Goal: Check status

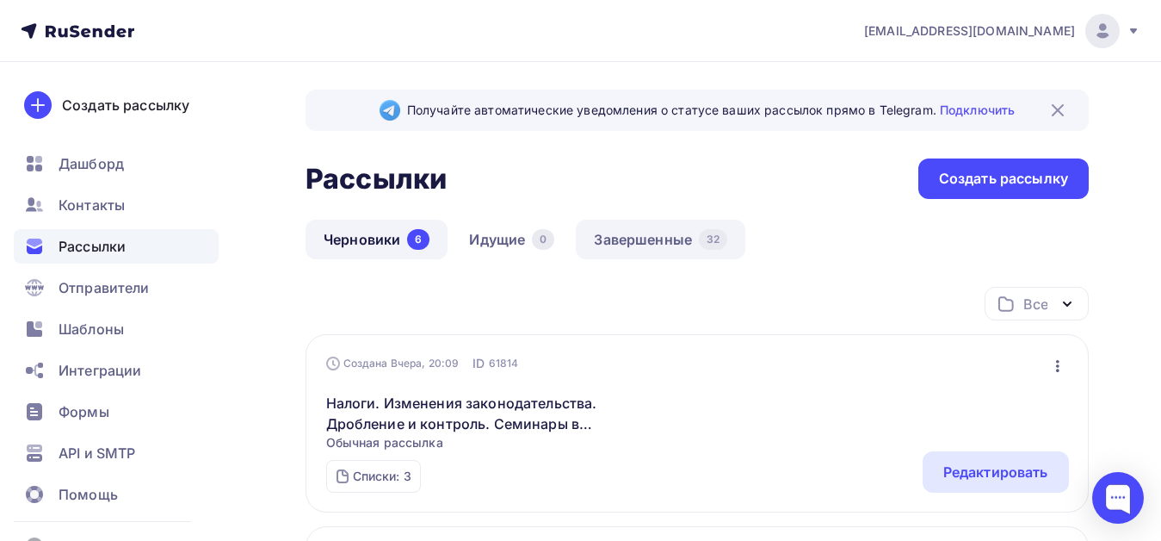
click at [668, 235] on link "Завершенные 32" at bounding box center [661, 240] width 170 height 40
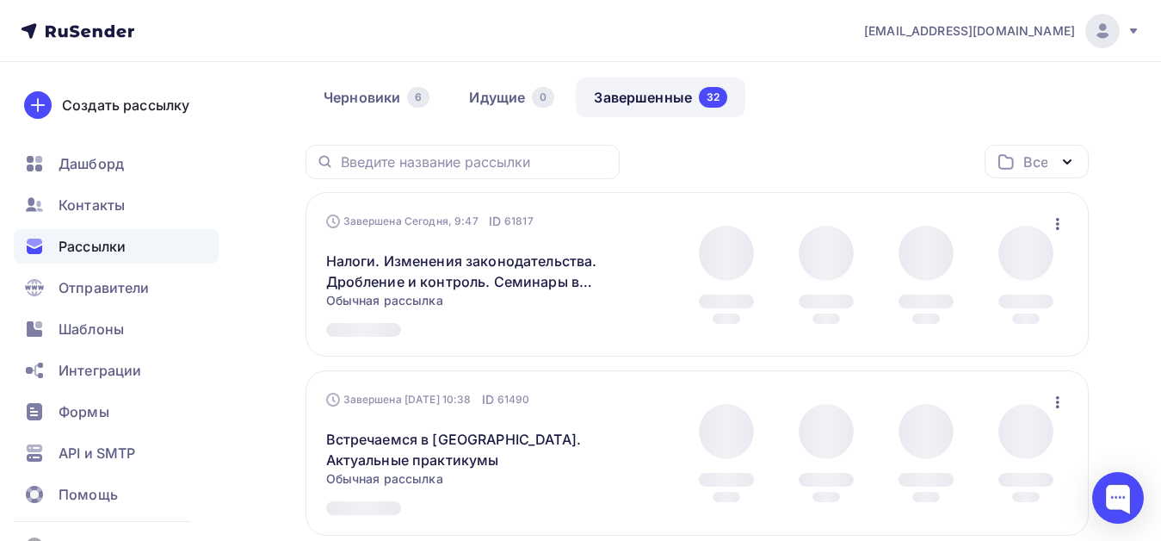
scroll to position [172, 0]
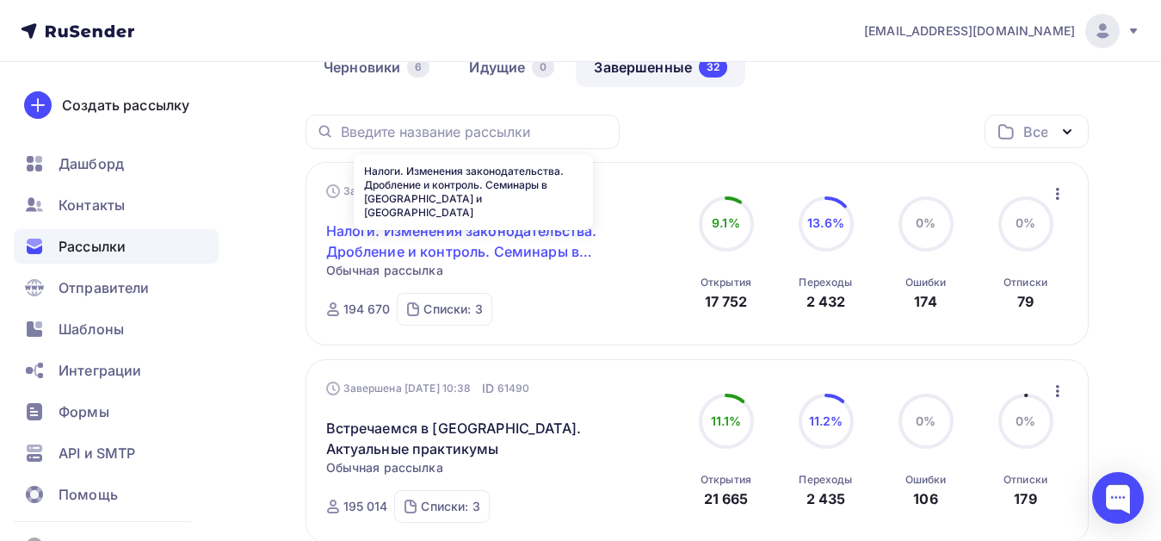
click at [532, 234] on link "Налоги. Изменения законодательства. Дробление и контроль. Семинары в [GEOGRAPHI…" at bounding box center [473, 240] width 295 height 41
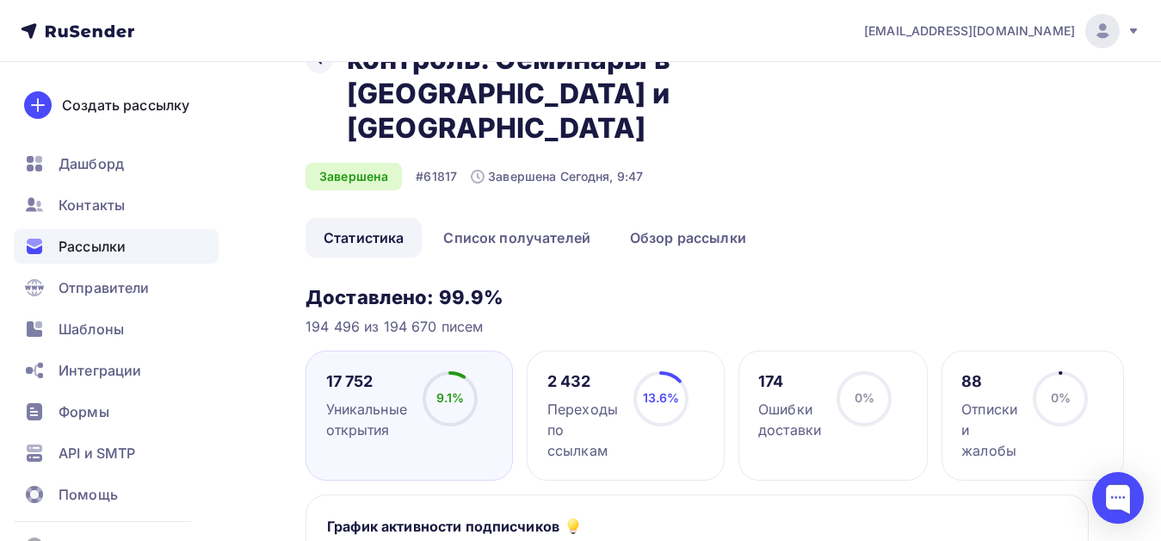
scroll to position [86, 0]
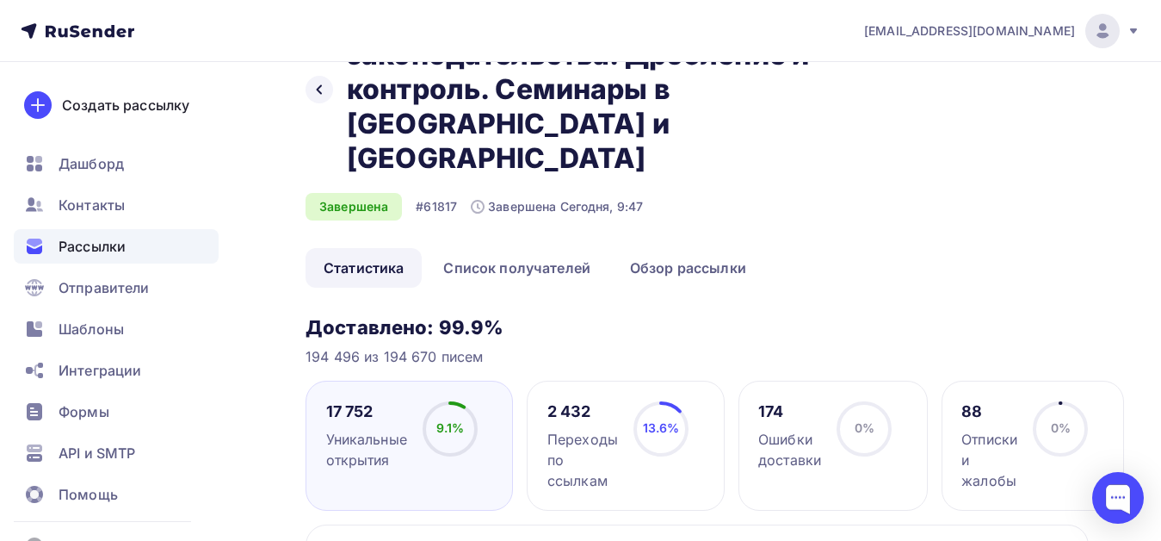
click at [584, 429] on div "Переходы по ссылкам" at bounding box center [583, 460] width 71 height 62
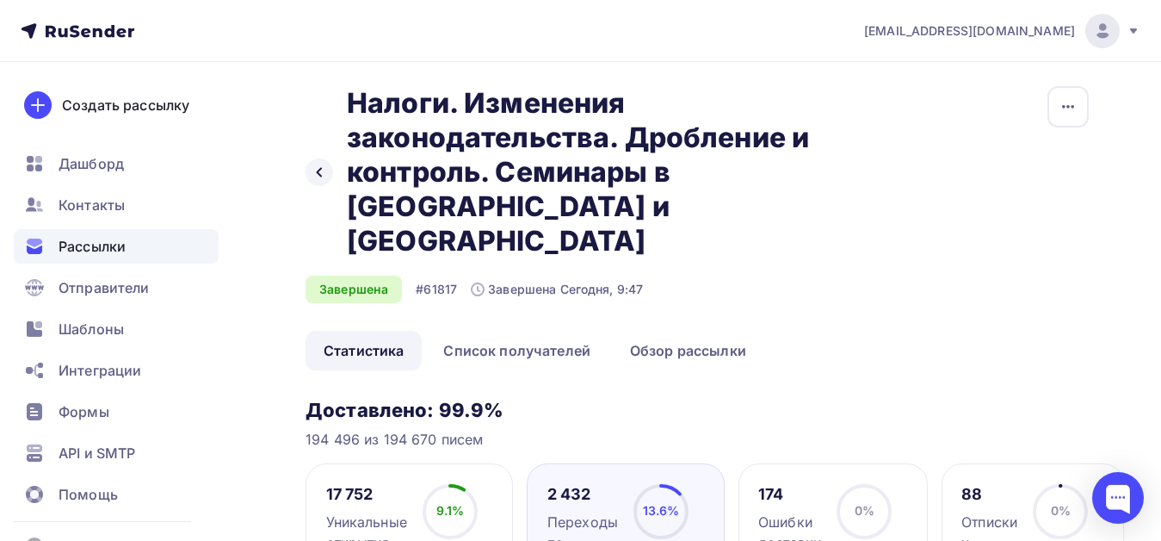
scroll to position [0, 0]
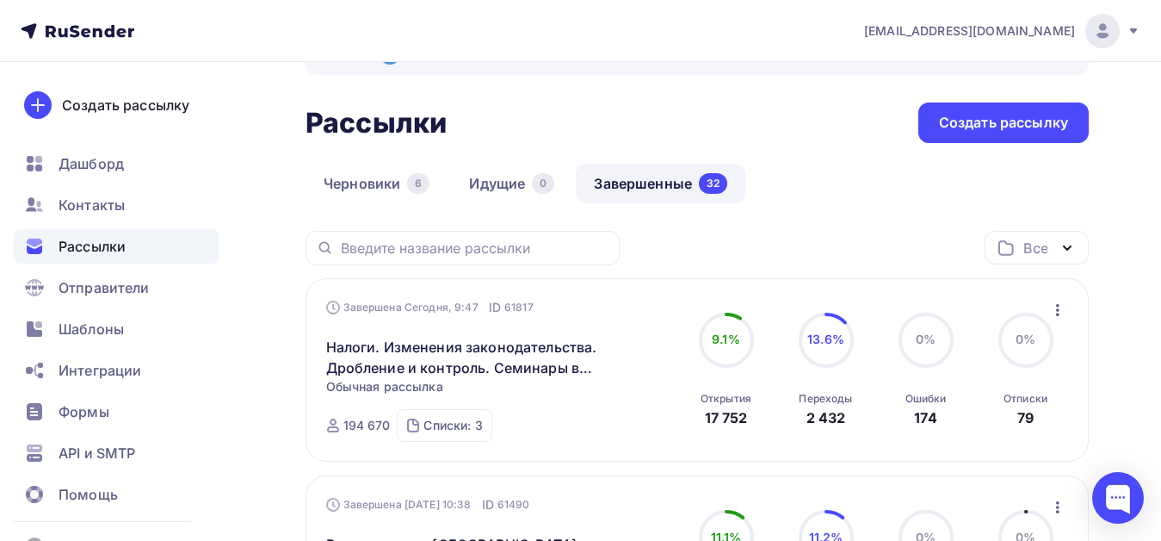
scroll to position [86, 0]
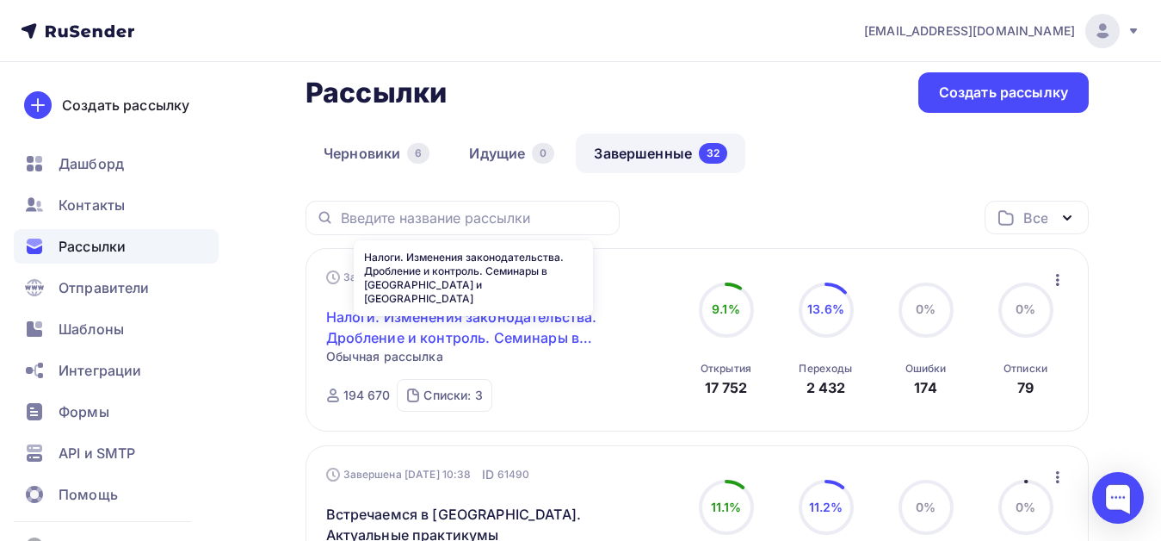
click at [554, 326] on link "Налоги. Изменения законодательства. Дробление и контроль. Семинары в [GEOGRAPHI…" at bounding box center [473, 326] width 295 height 41
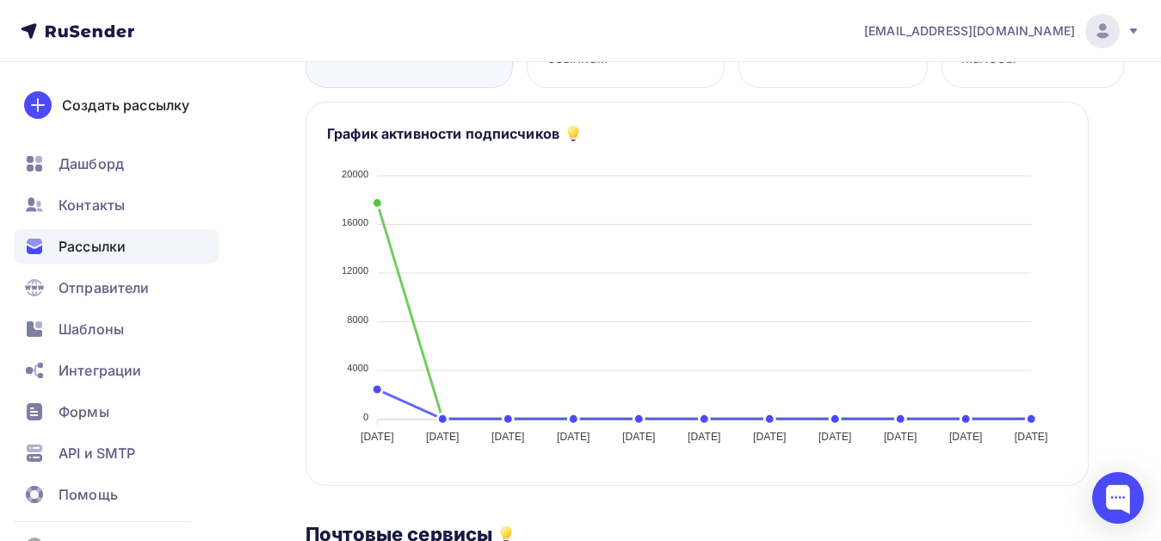
scroll to position [374, 0]
